Goal: Task Accomplishment & Management: Complete application form

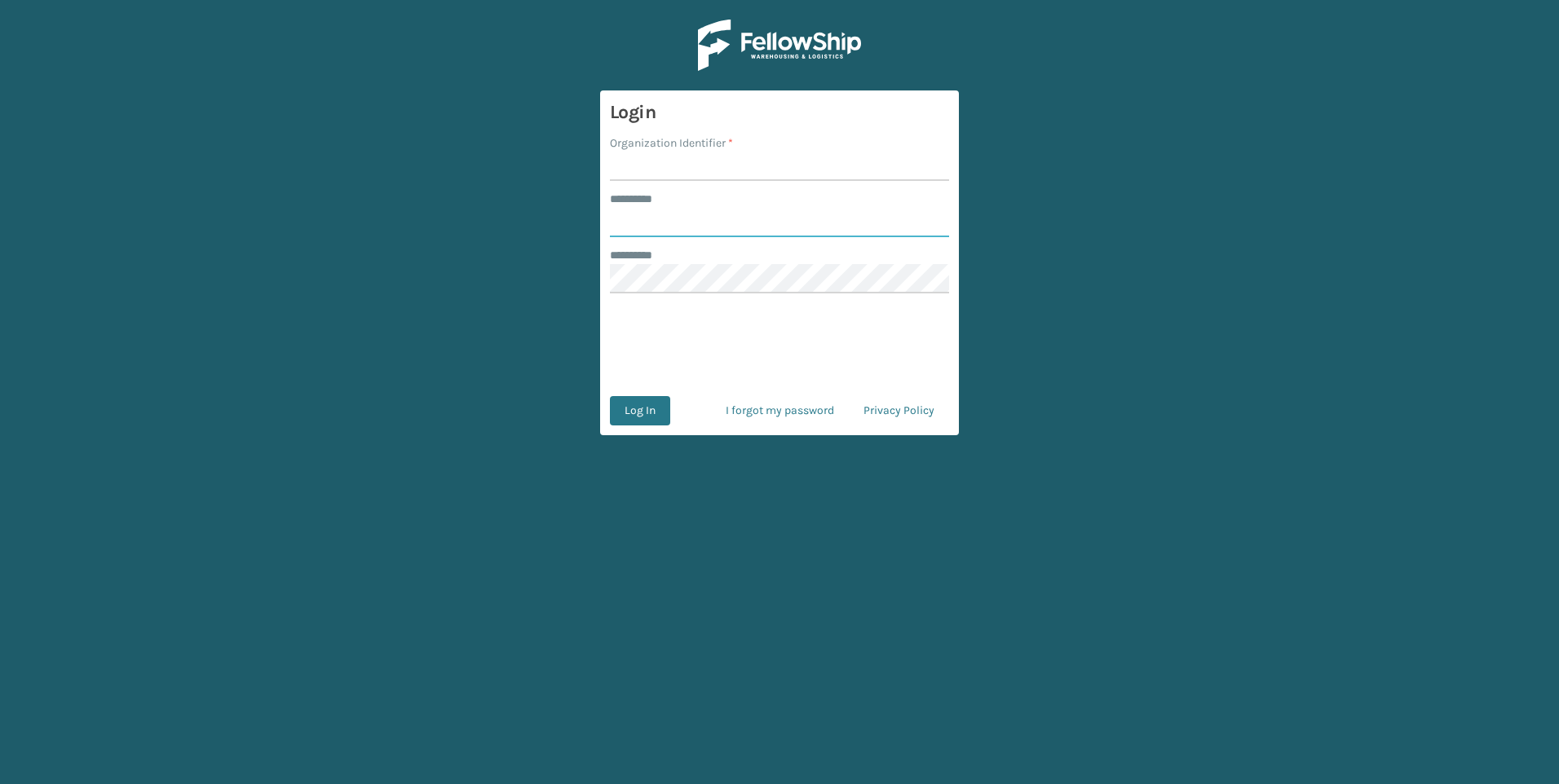
type input "********"
click at [662, 166] on input "Organization Identifier *" at bounding box center [780, 166] width 339 height 29
type input "Plush"
click at [630, 412] on button "Log In" at bounding box center [640, 410] width 60 height 29
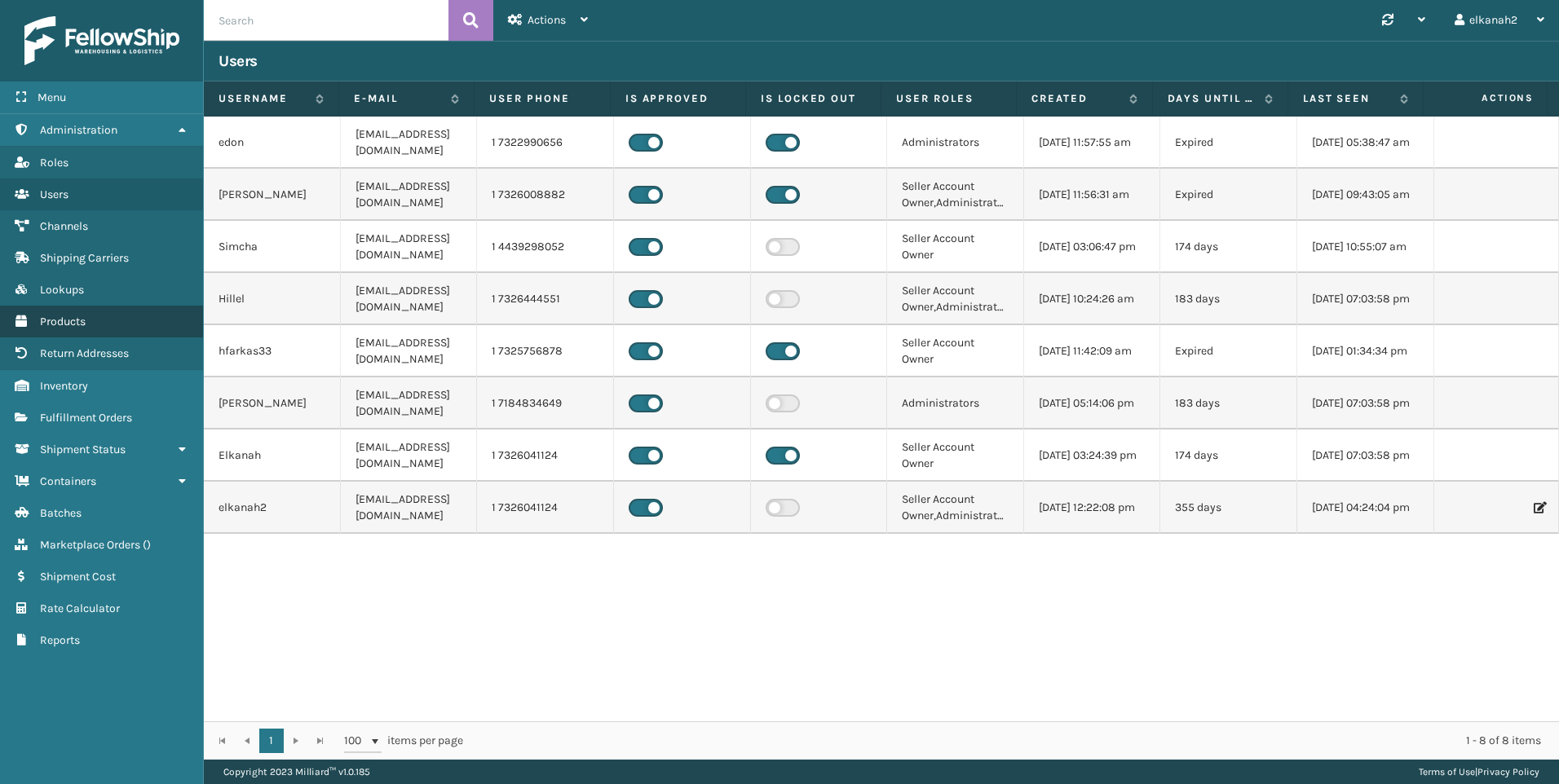
click at [72, 311] on link "Products" at bounding box center [102, 321] width 203 height 32
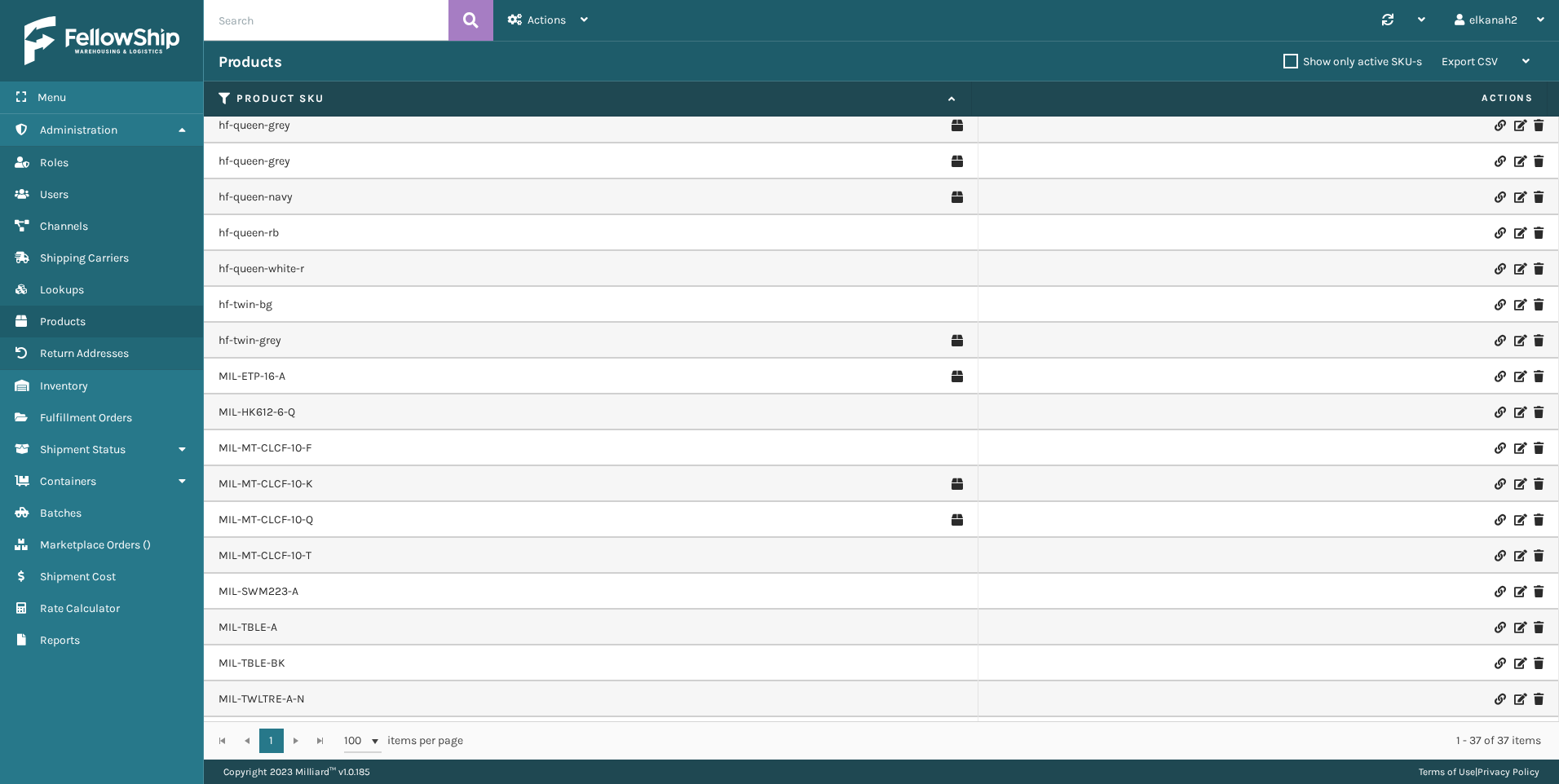
scroll to position [722, 0]
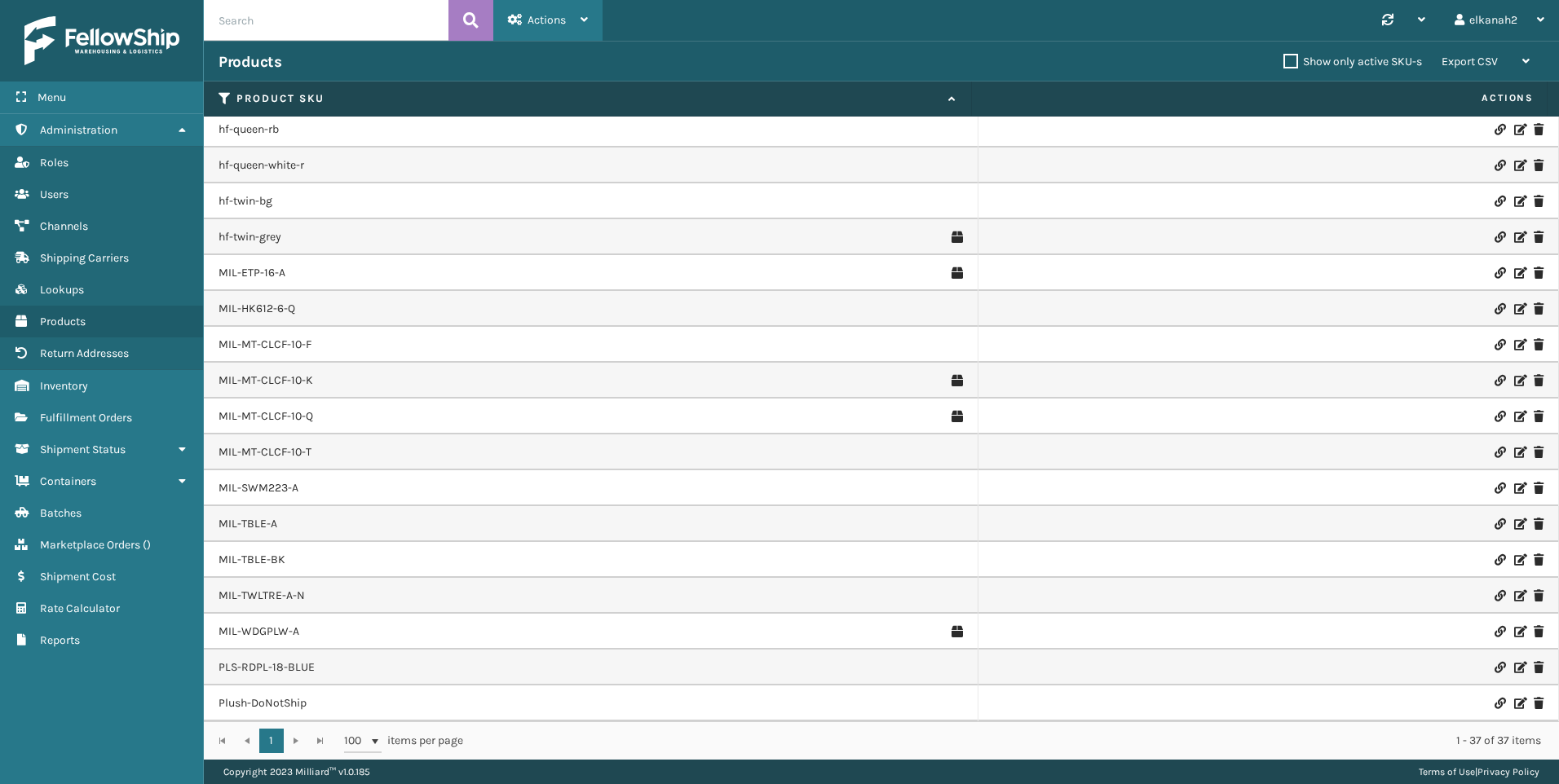
click at [576, 11] on div "Actions" at bounding box center [548, 20] width 80 height 41
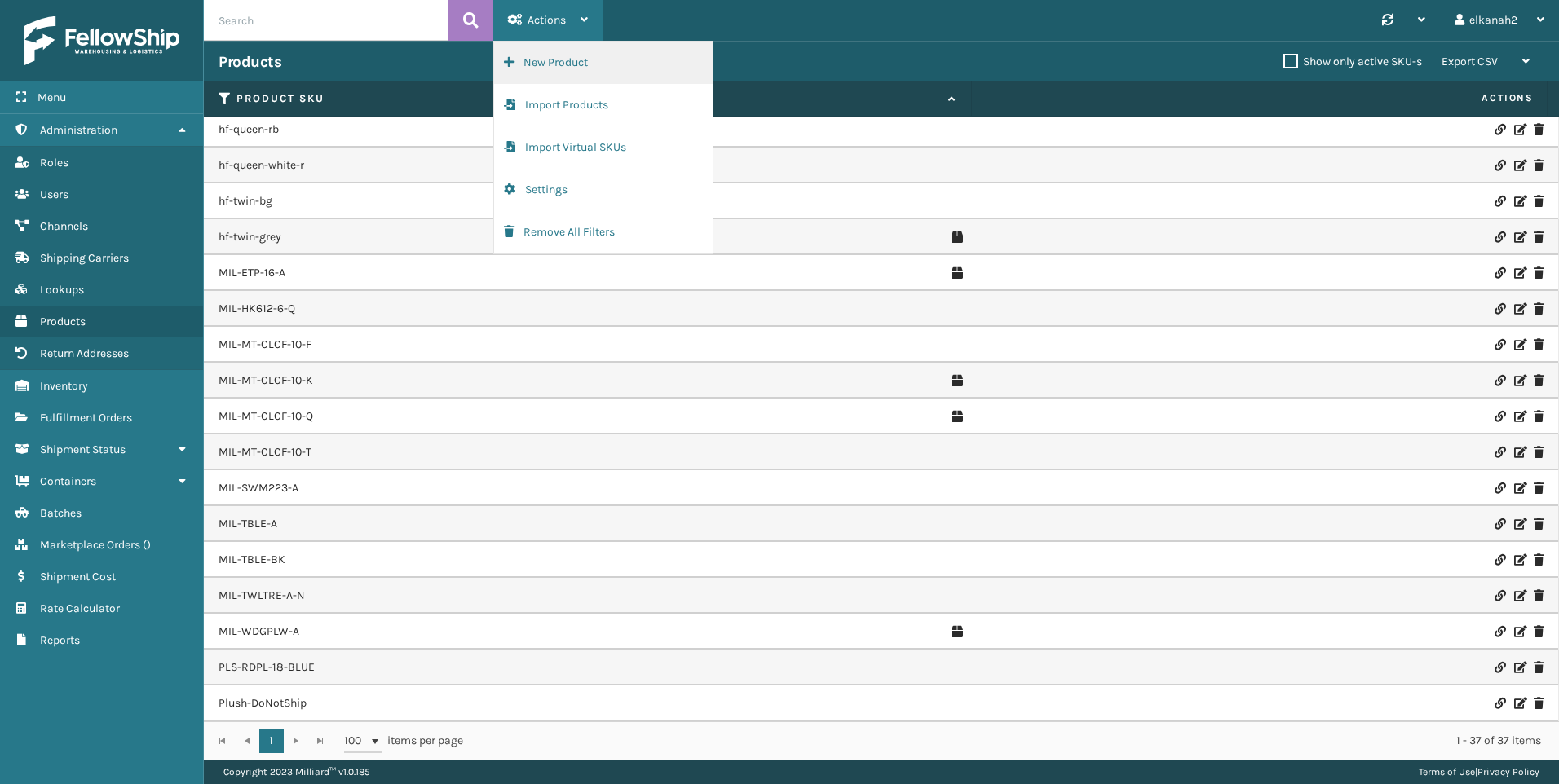
click at [561, 51] on button "New Product" at bounding box center [603, 63] width 219 height 43
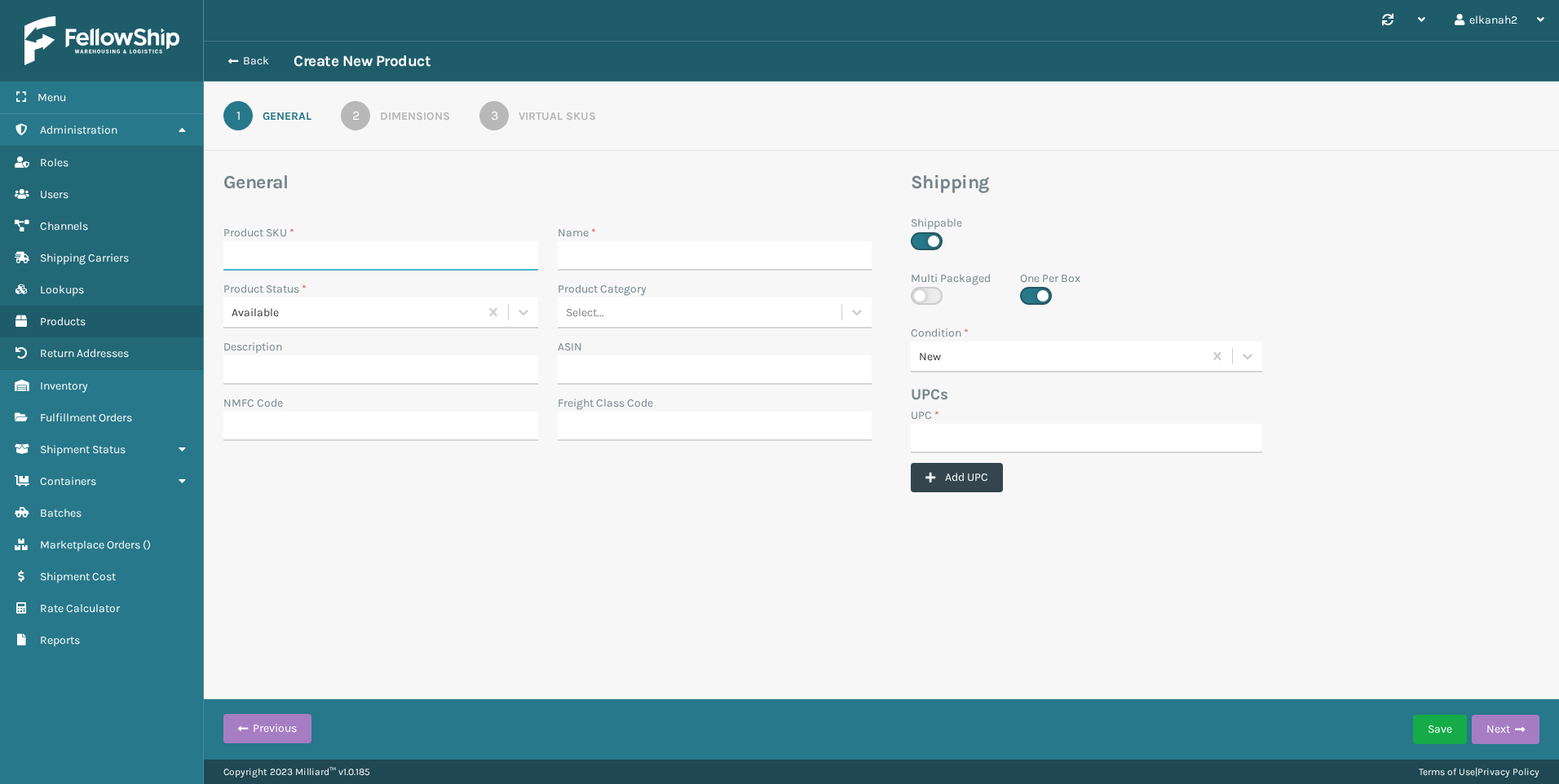
click at [239, 255] on input "Product SKU *" at bounding box center [381, 256] width 315 height 29
paste input "MIL-HK612-6-F"
click at [235, 254] on input "MIL-HK612-6-F" at bounding box center [366, 256] width 286 height 29
type input "MIL-HK612-6-F"
click at [587, 249] on input "Name *" at bounding box center [715, 256] width 315 height 29
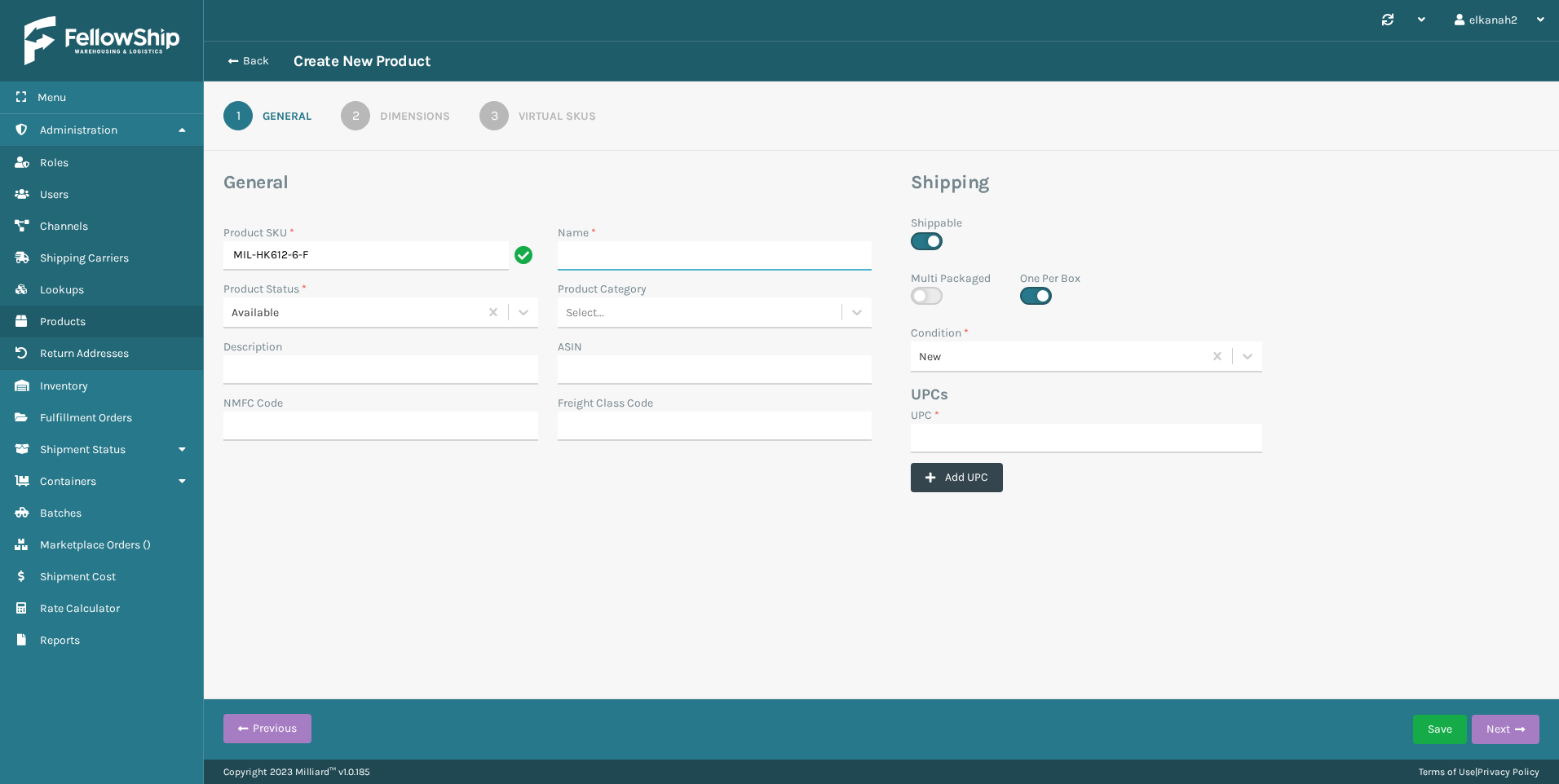
paste input "MIL-HK612-6-F"
click at [569, 256] on input "MIL-HK612-6-F" at bounding box center [700, 256] width 286 height 29
type input "MIL-HK612-6-F"
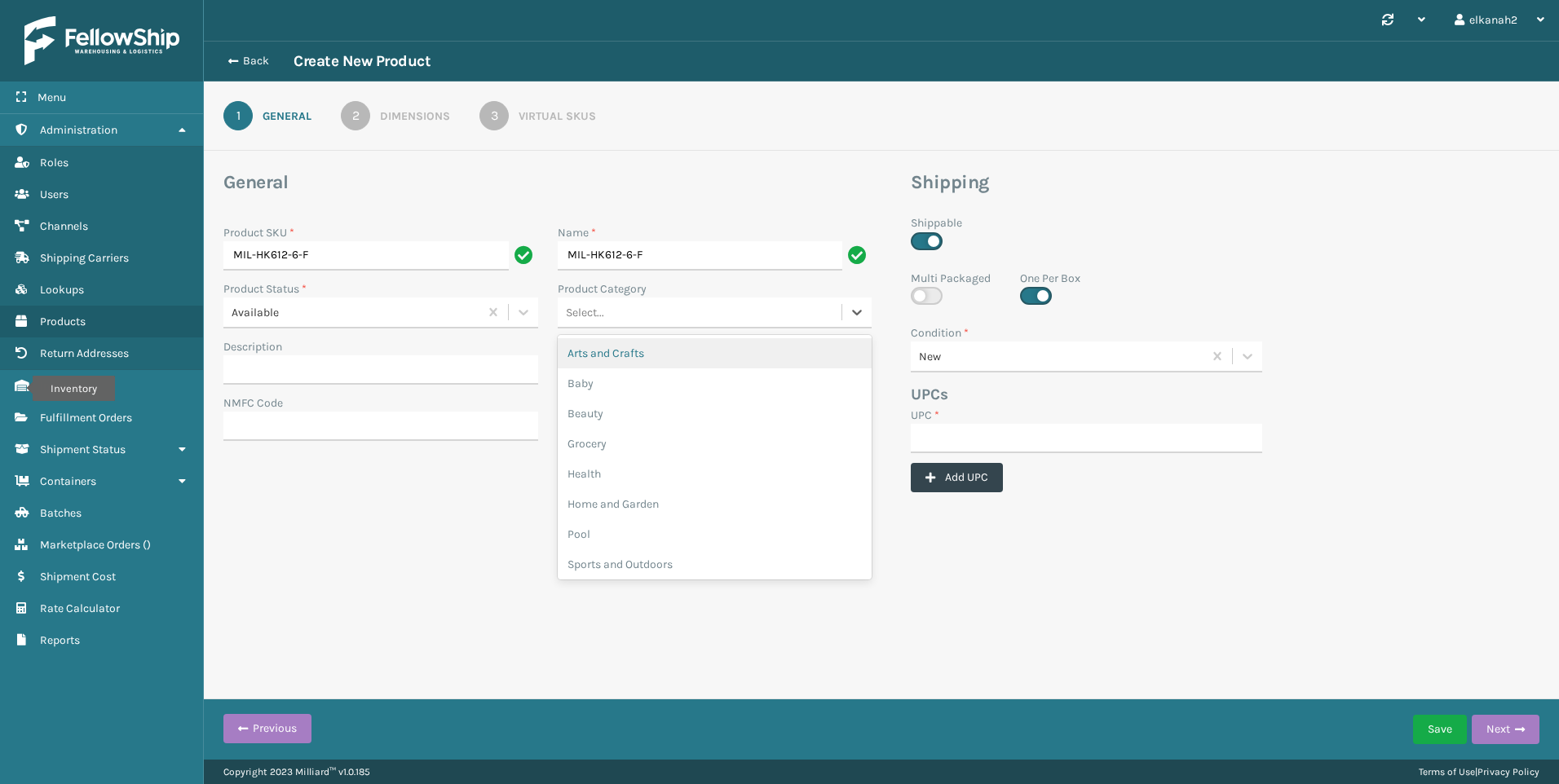
click at [679, 317] on div "Select..." at bounding box center [700, 313] width 285 height 27
type input "ho"
click at [637, 353] on div "Home and Garden" at bounding box center [715, 352] width 315 height 30
click at [637, 353] on div "ASIN" at bounding box center [715, 347] width 315 height 17
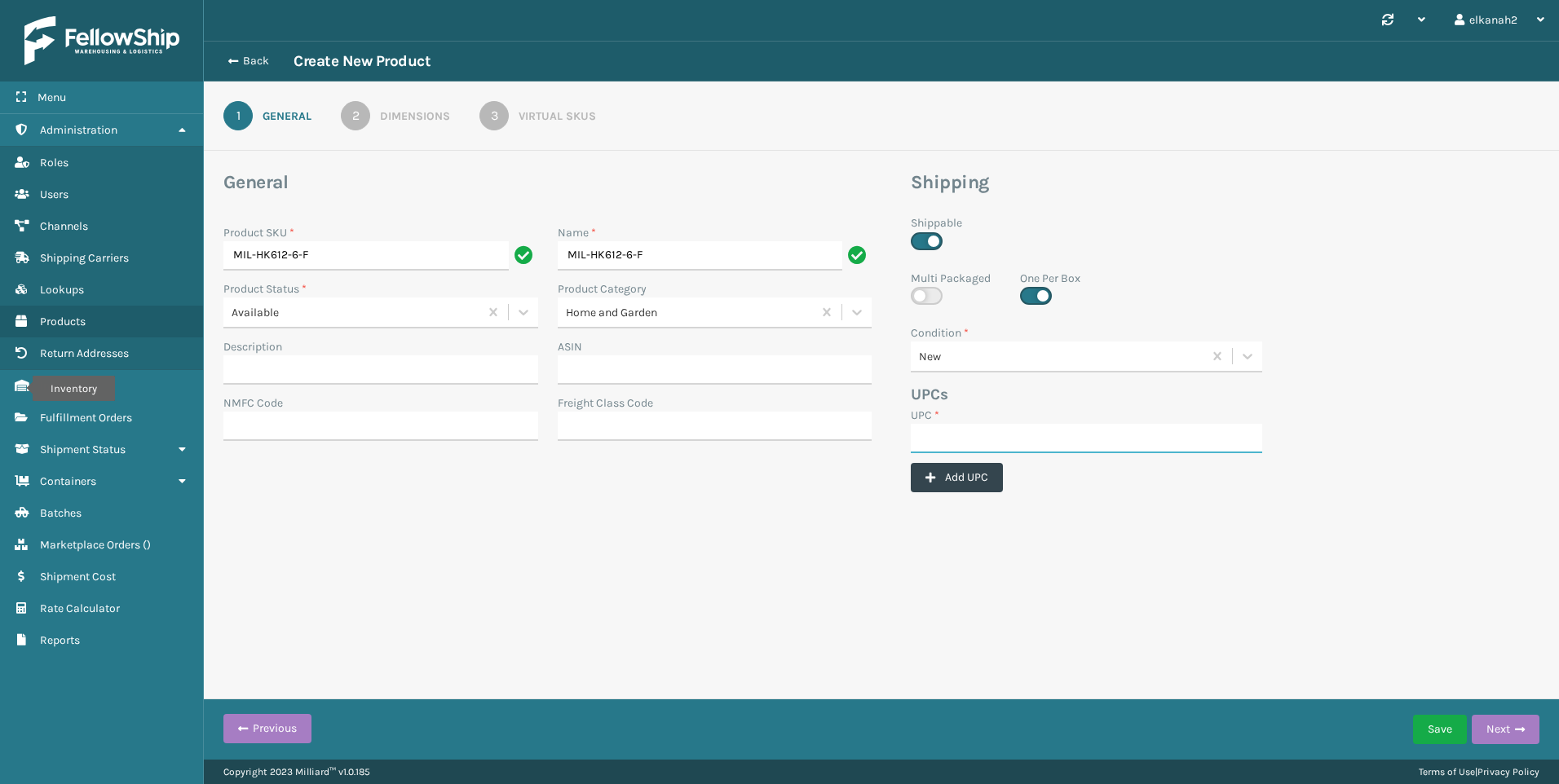
click at [921, 432] on input "UPC *" at bounding box center [1086, 438] width 352 height 29
paste input "804879486305"
click at [924, 440] on input "804879486305" at bounding box center [1072, 438] width 322 height 29
type input "804879486305"
click at [775, 521] on form "General Product SKU * MIL-HK612-6-F Name * MIL-HK612-6-F Product Status * Avail…" at bounding box center [882, 366] width 1356 height 392
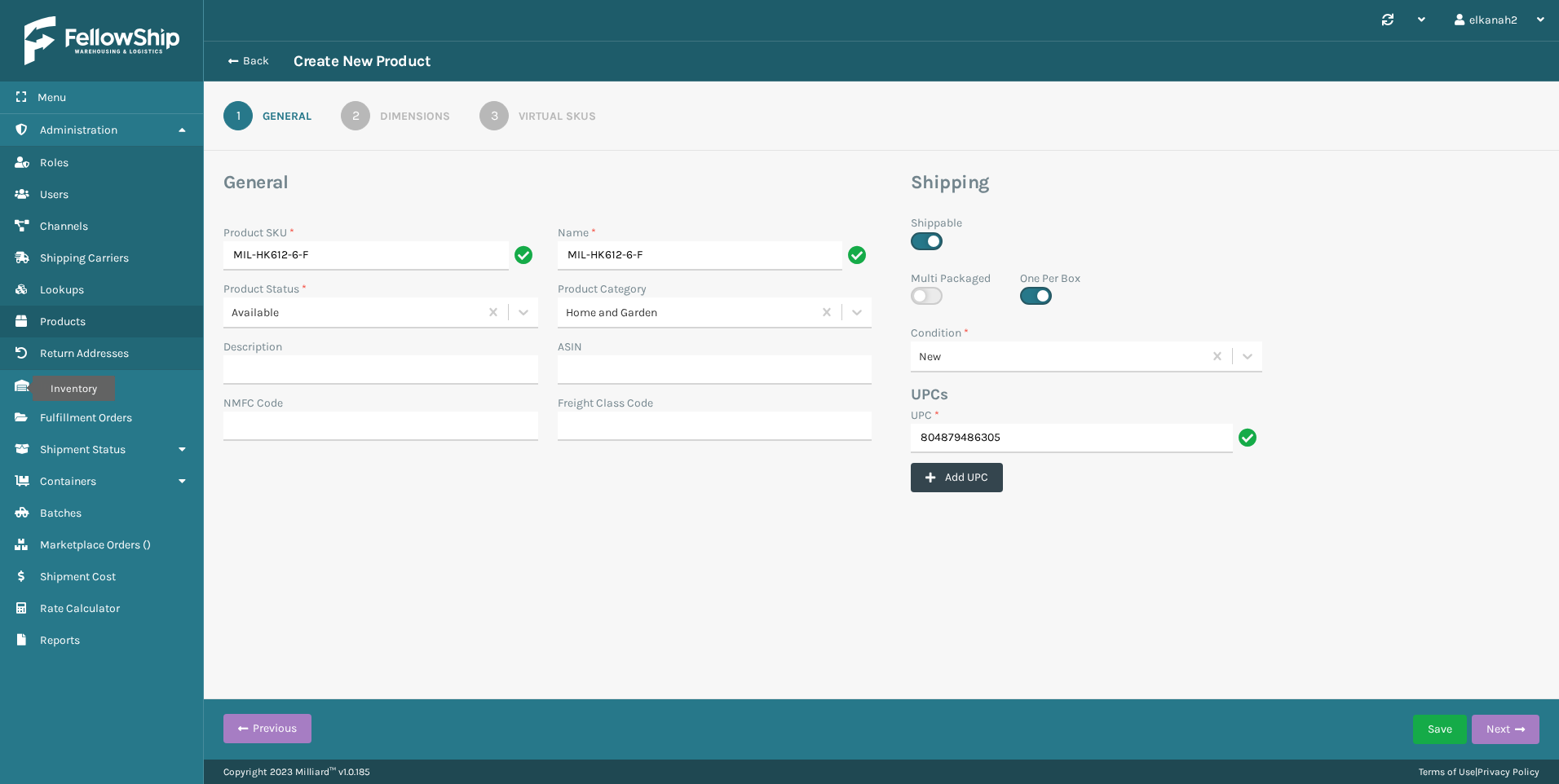
click at [350, 127] on div "2" at bounding box center [355, 115] width 29 height 29
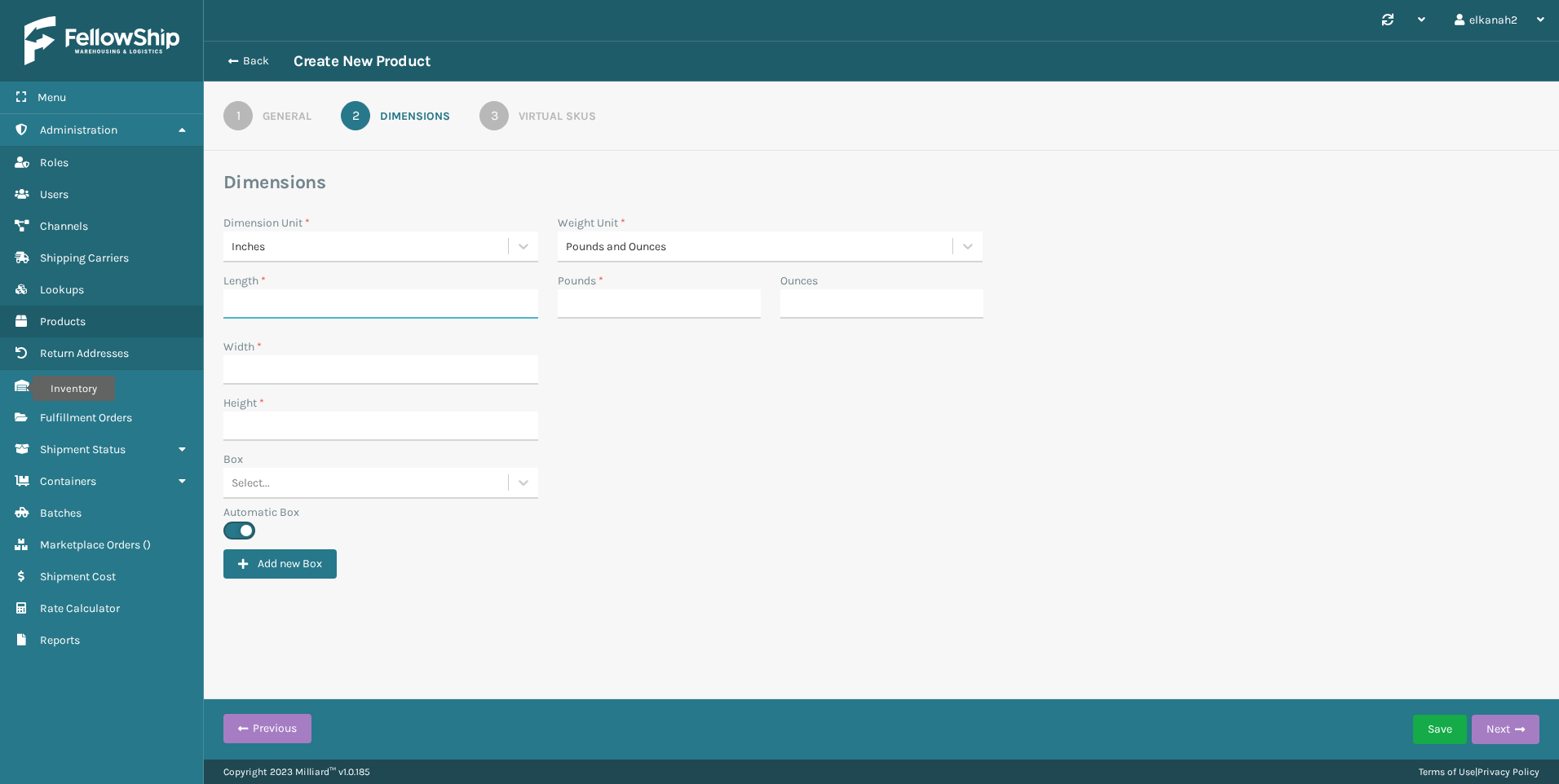
click at [260, 303] on input "Length *" at bounding box center [381, 304] width 315 height 29
type input "41"
click at [249, 369] on input "Width *" at bounding box center [381, 370] width 315 height 29
type input "15"
click at [246, 437] on input "Height *" at bounding box center [381, 426] width 315 height 29
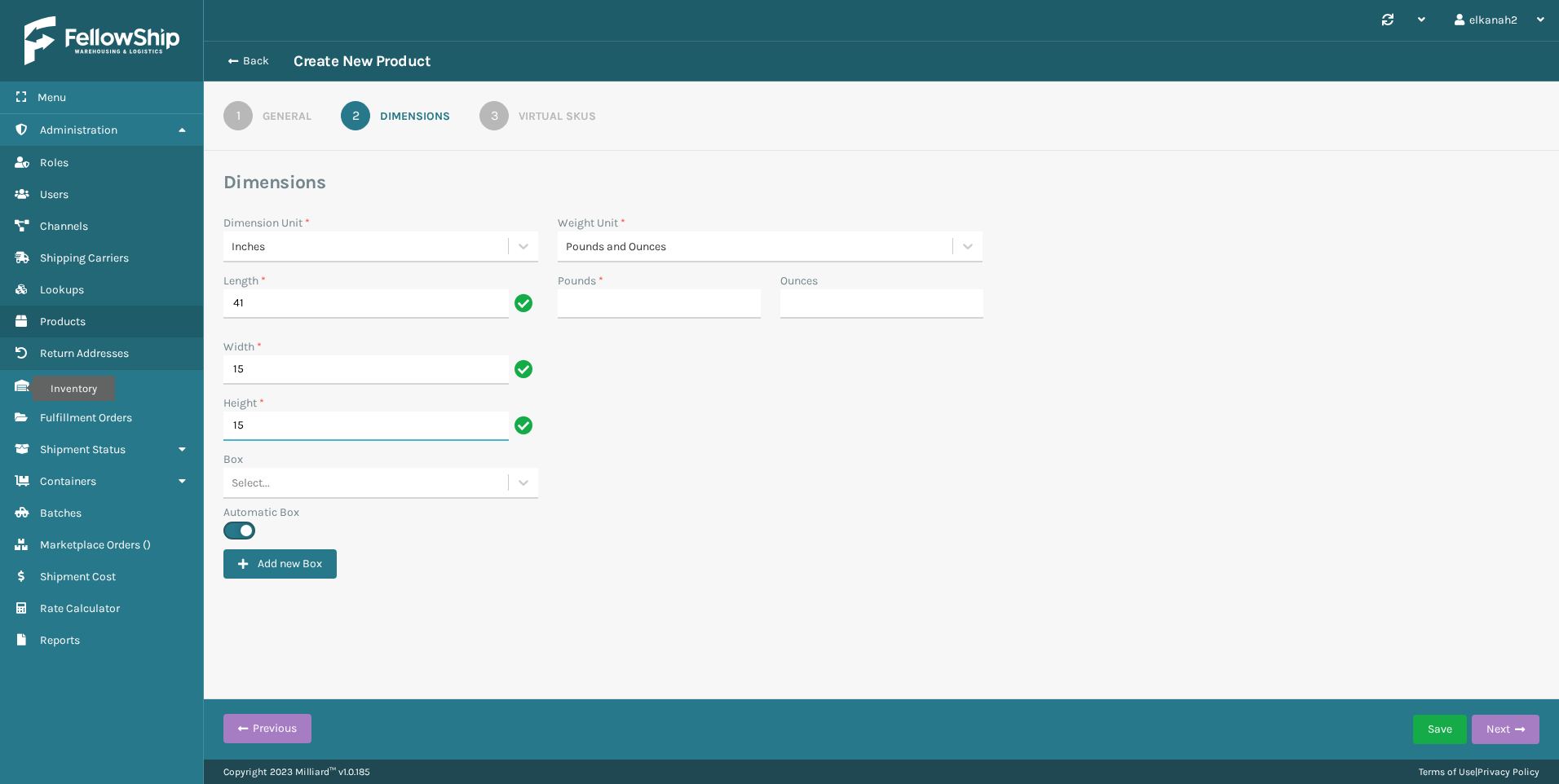
type input "15"
click at [655, 421] on div "Height * 15" at bounding box center [881, 423] width 1335 height 56
click at [651, 320] on div "Pounds *" at bounding box center [659, 300] width 223 height 56
click at [643, 311] on input "Pounds *" at bounding box center [659, 304] width 203 height 29
type input "30"
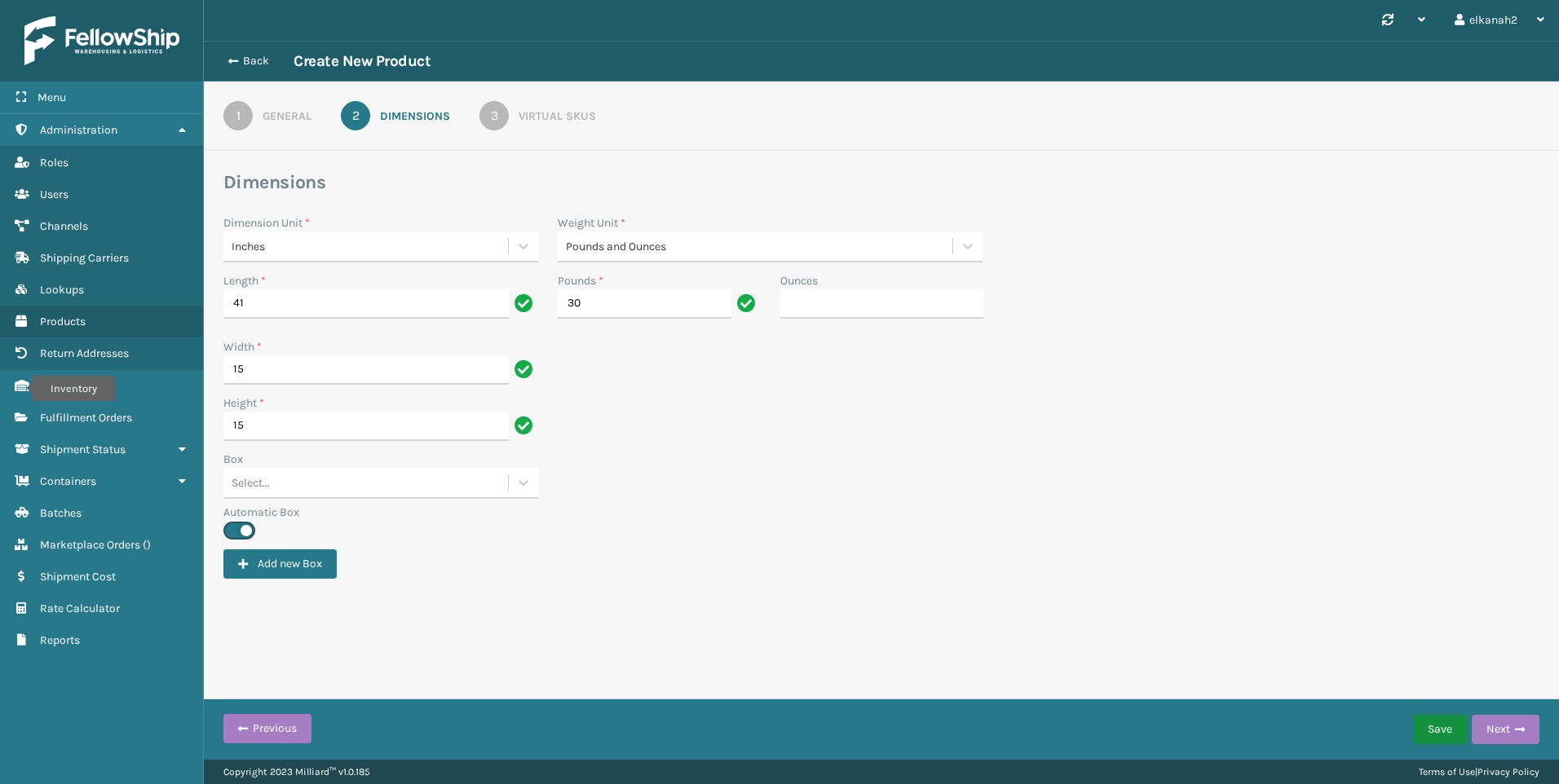
click at [1418, 729] on button "Save" at bounding box center [1440, 730] width 54 height 29
